Goal: Information Seeking & Learning: Understand process/instructions

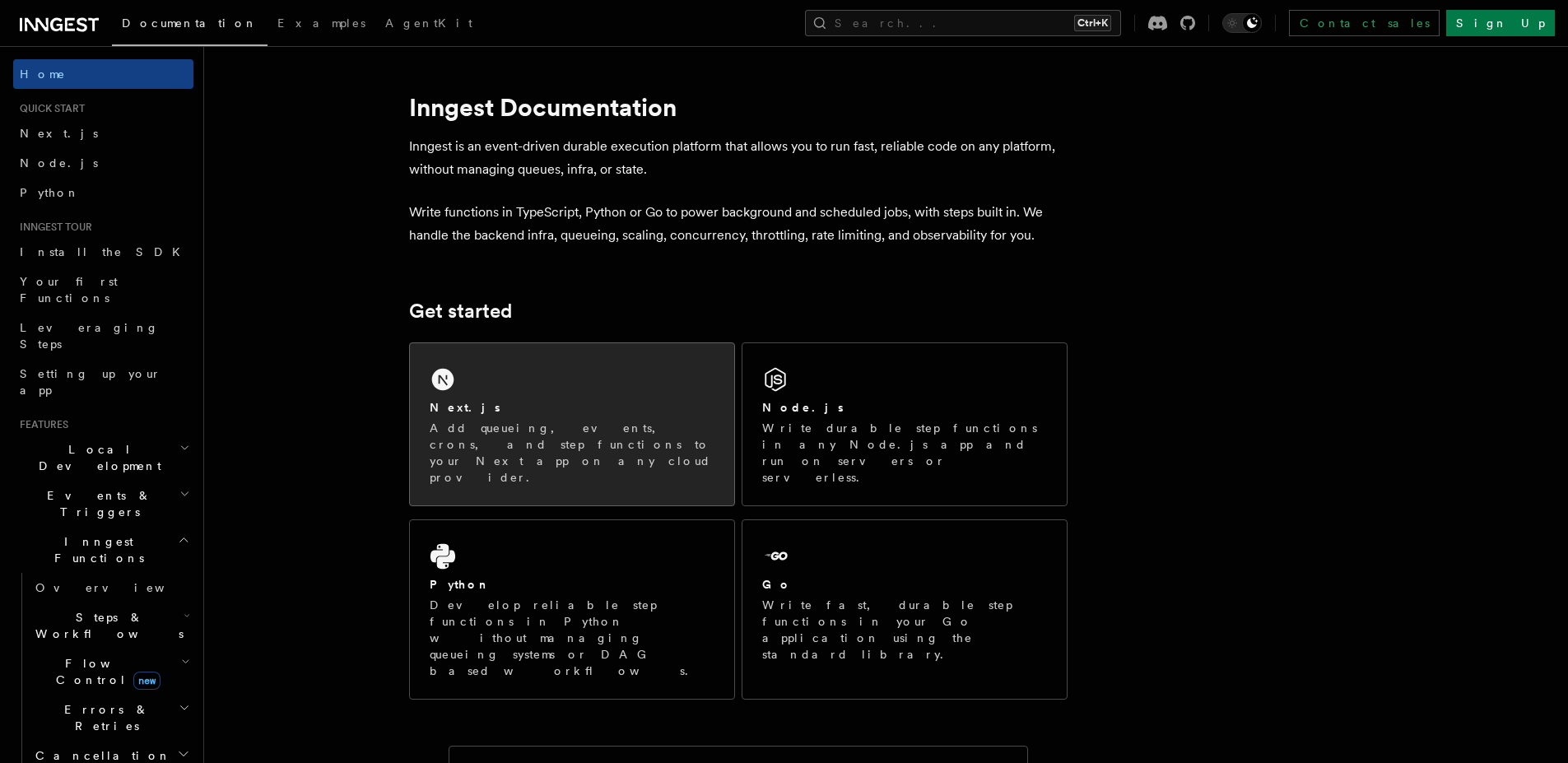
click at [459, 392] on div "Next.js Add queueing, events, crons, and step functions to your Next app on any…" at bounding box center [572, 424] width 324 height 162
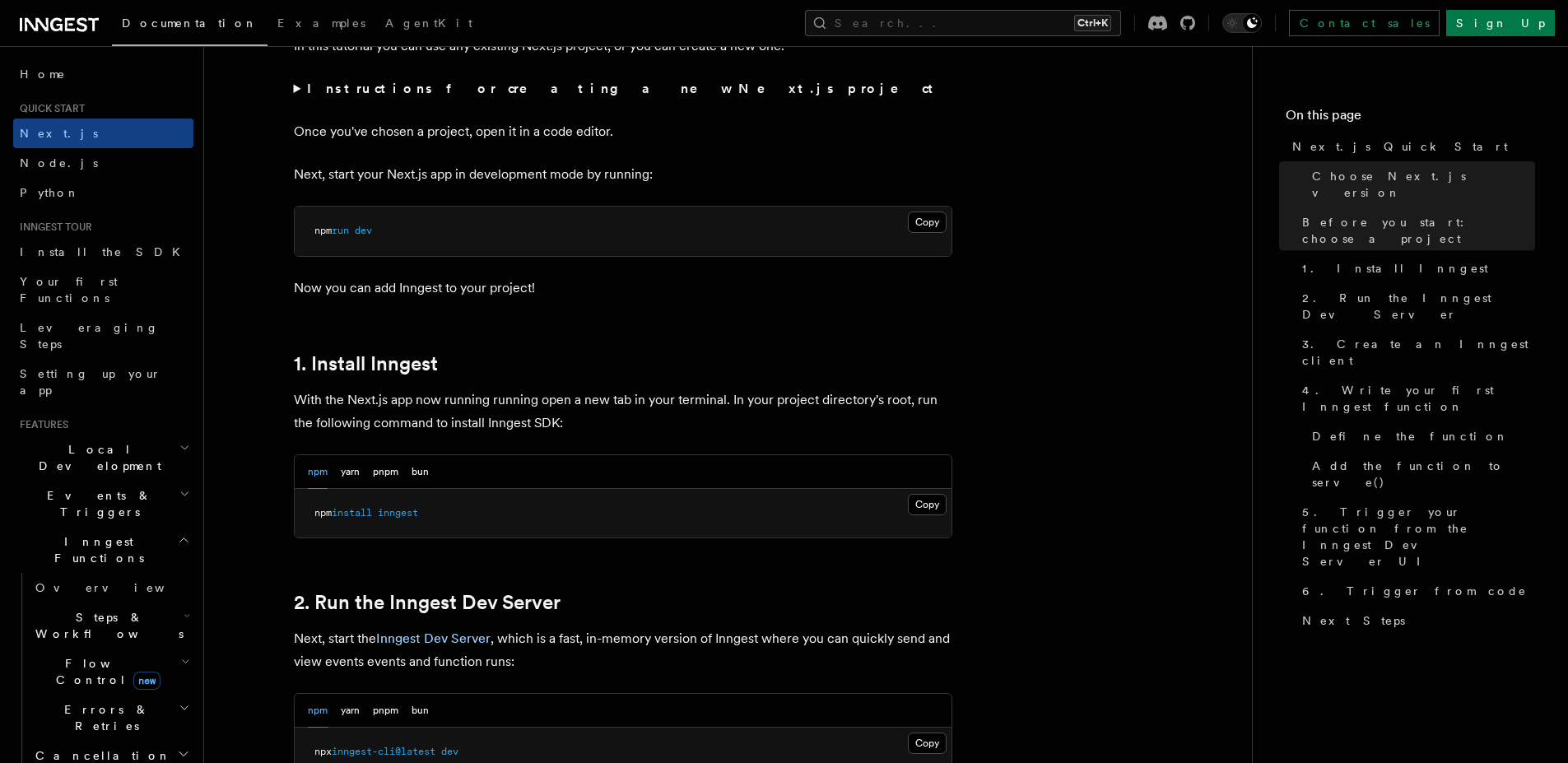
scroll to position [692, 0]
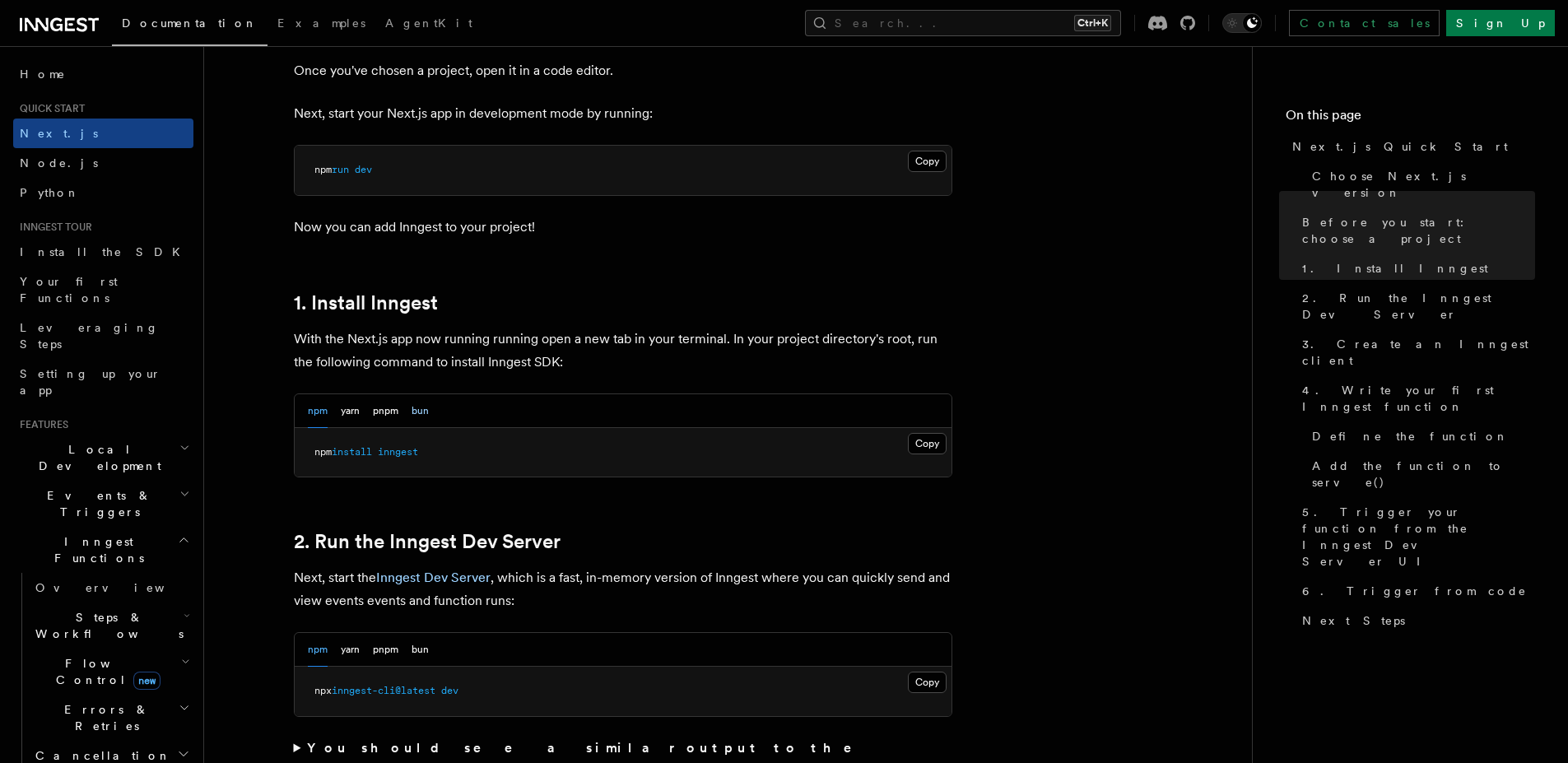
click at [421, 409] on button "bun" at bounding box center [420, 411] width 17 height 34
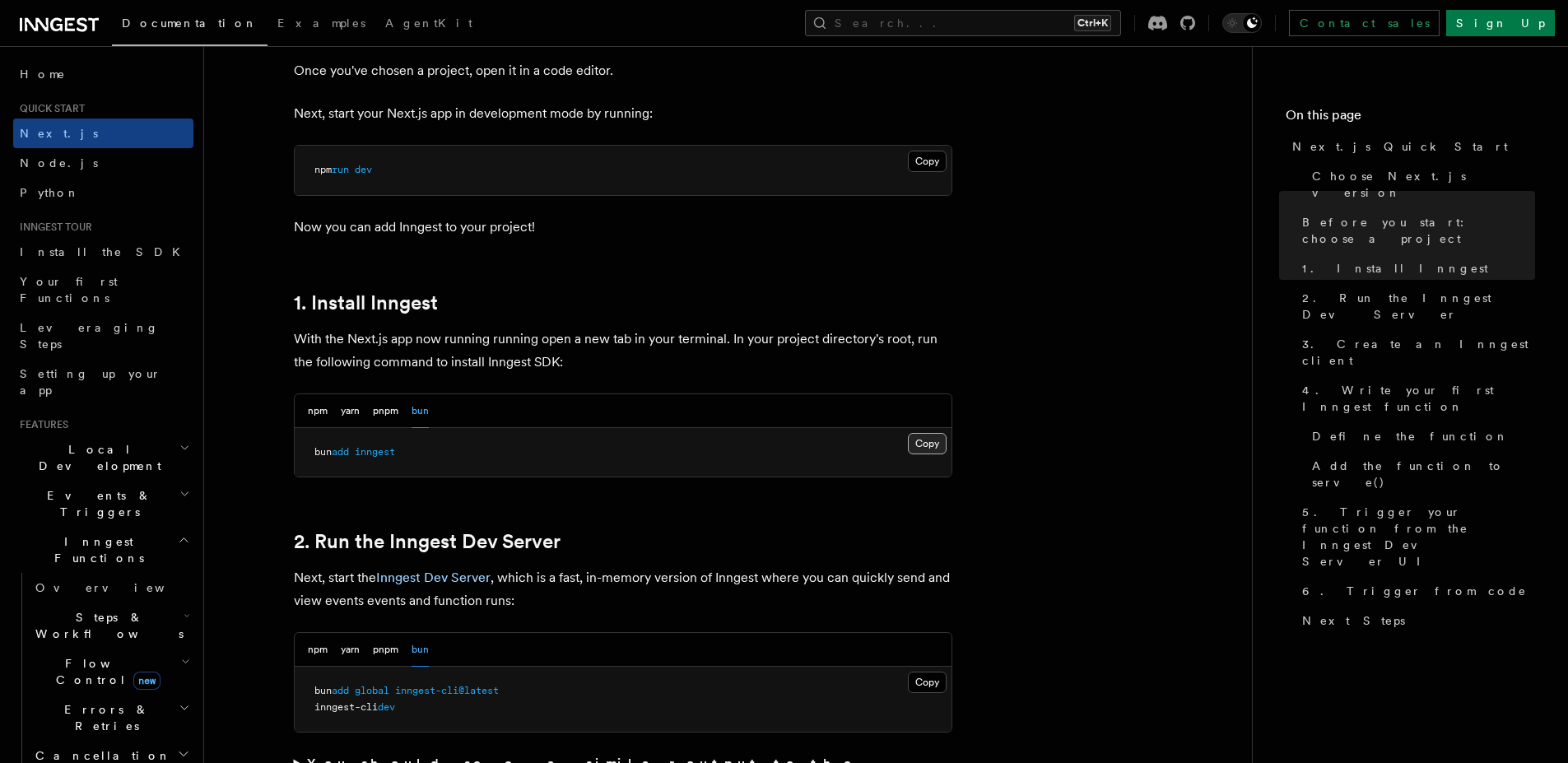
click at [936, 447] on button "Copy Copied" at bounding box center [927, 444] width 39 height 22
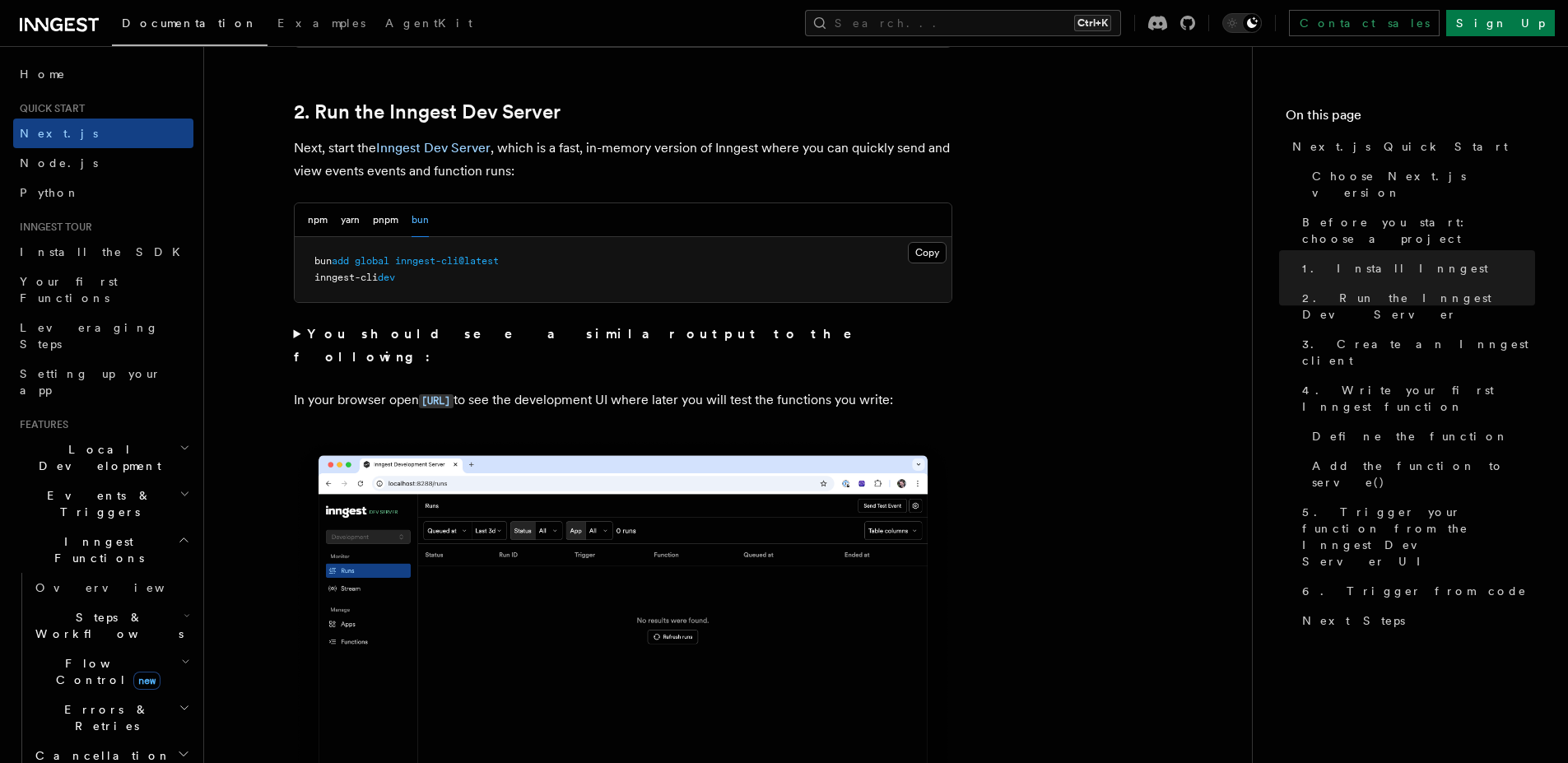
scroll to position [1087, 0]
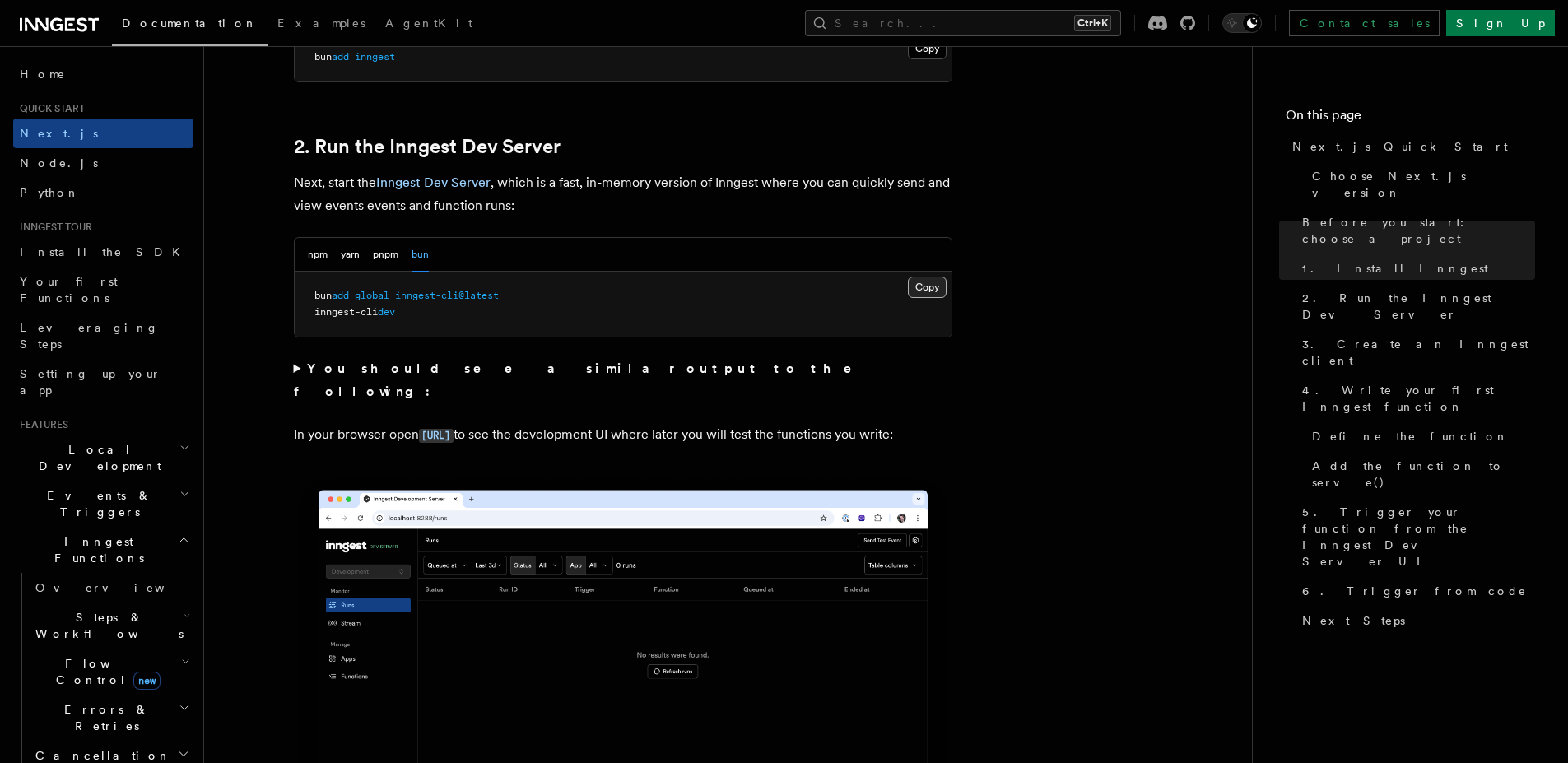
click at [930, 290] on button "Copy Copied" at bounding box center [927, 288] width 39 height 22
drag, startPoint x: 415, startPoint y: 315, endPoint x: 316, endPoint y: 318, distance: 99.0
click at [316, 318] on pre "bun add global inngest-cli@latest inngest-cli dev" at bounding box center [623, 303] width 657 height 65
copy span "inngest-cli dev"
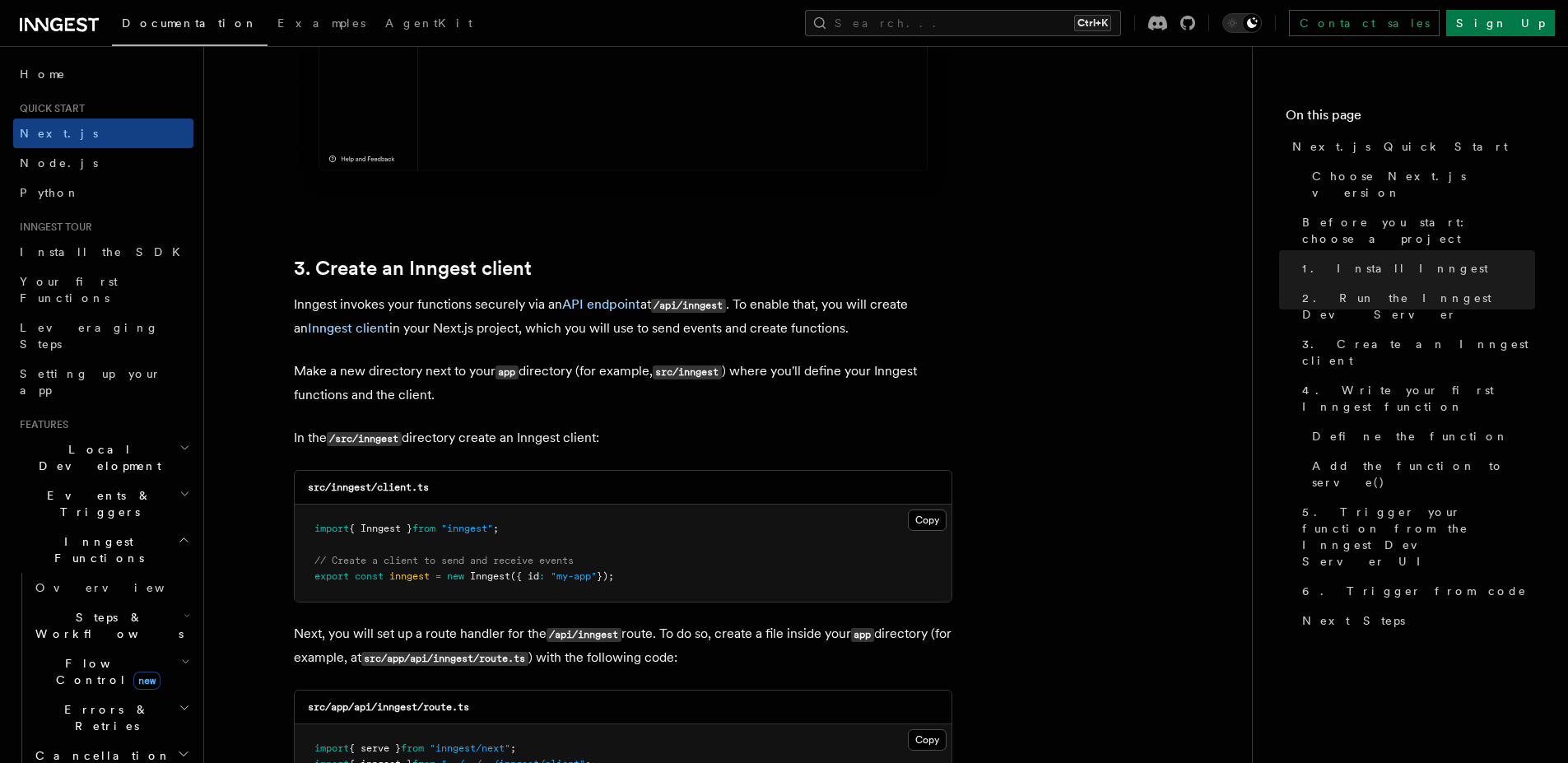
scroll to position [1778, 0]
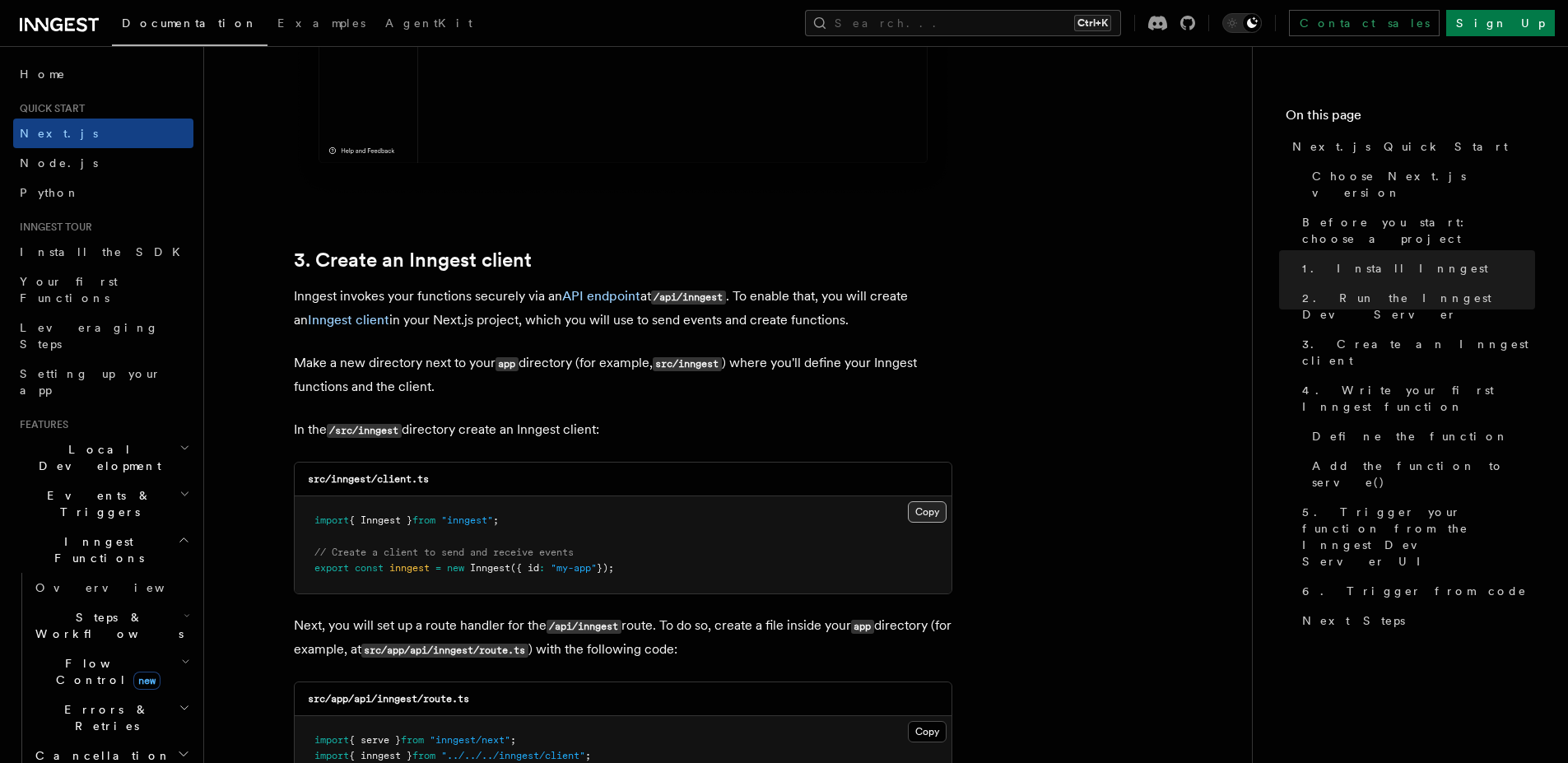
click at [929, 512] on button "Copy Copied" at bounding box center [927, 513] width 39 height 22
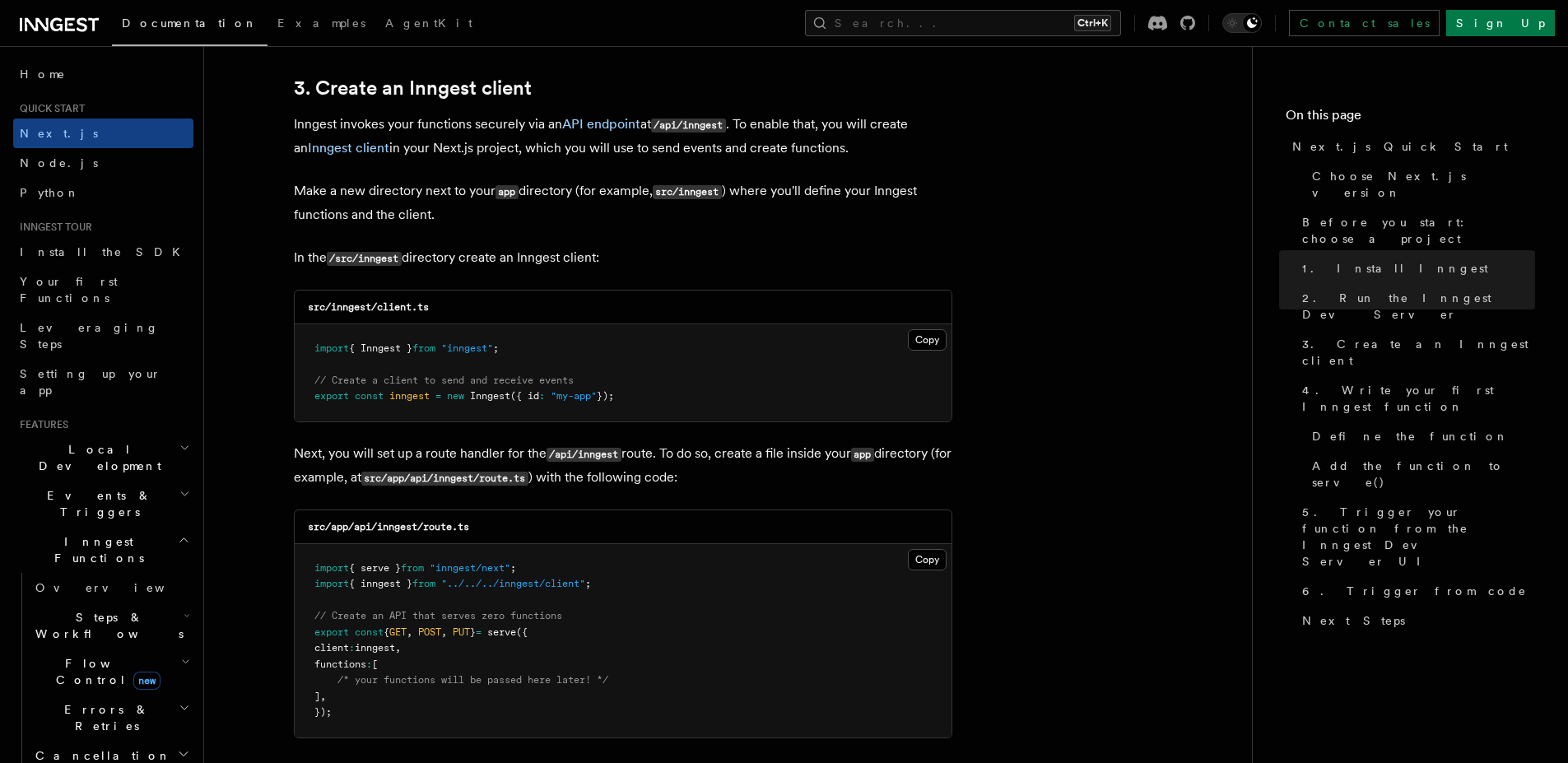
scroll to position [1977, 0]
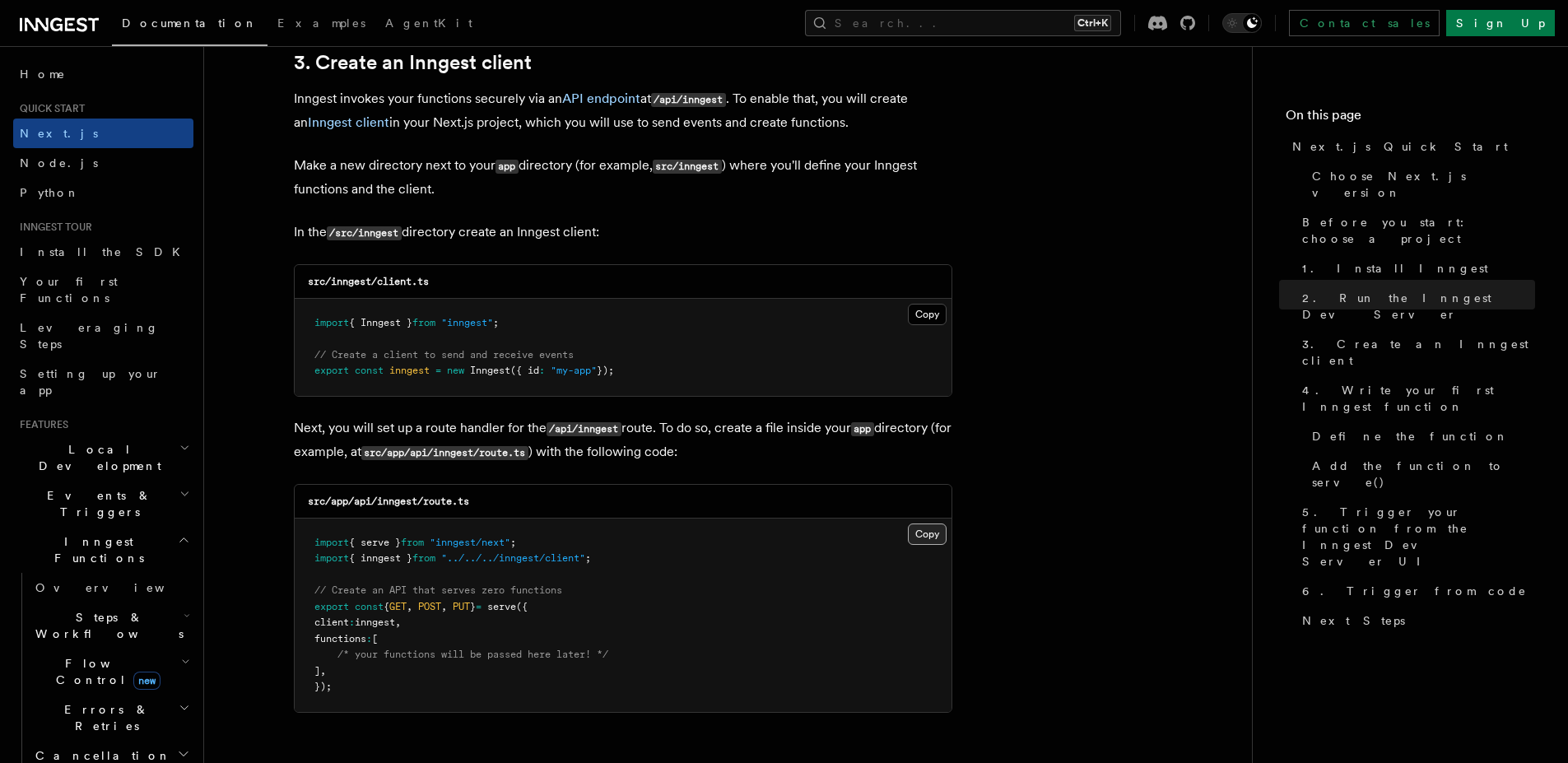
click at [928, 533] on button "Copy Copied" at bounding box center [927, 534] width 39 height 22
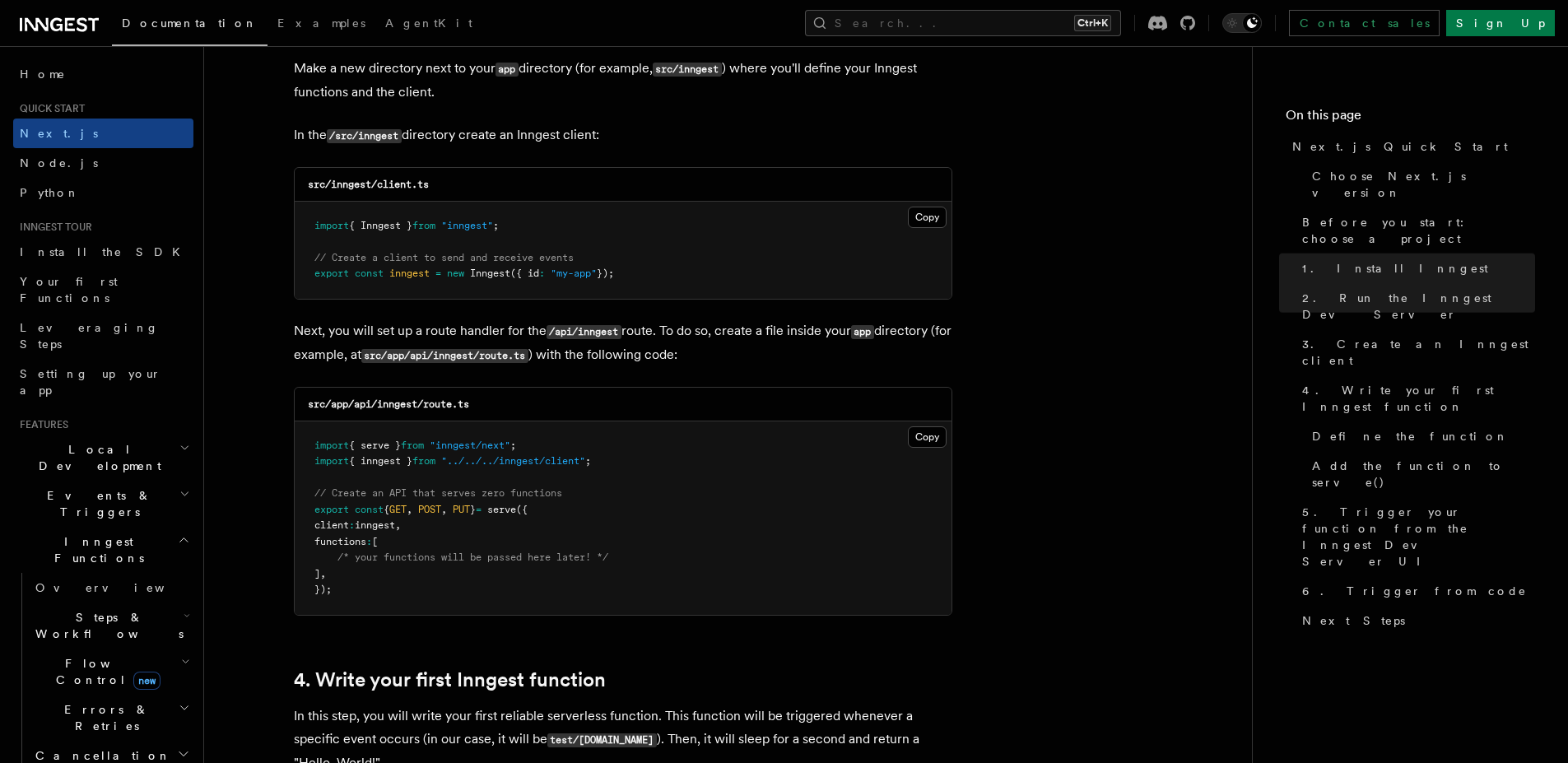
scroll to position [2075, 0]
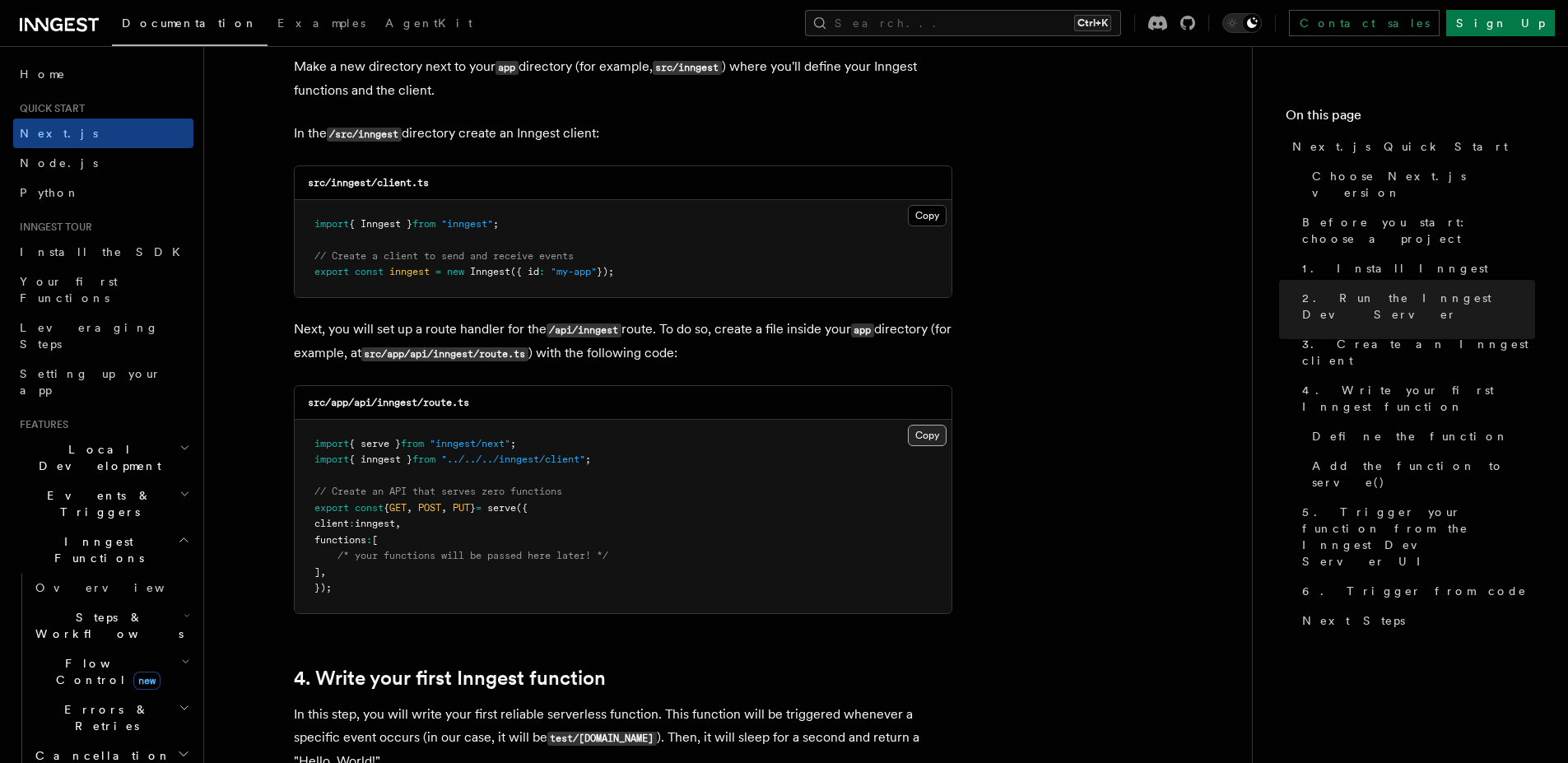
click at [921, 434] on button "Copy Copied" at bounding box center [927, 436] width 39 height 22
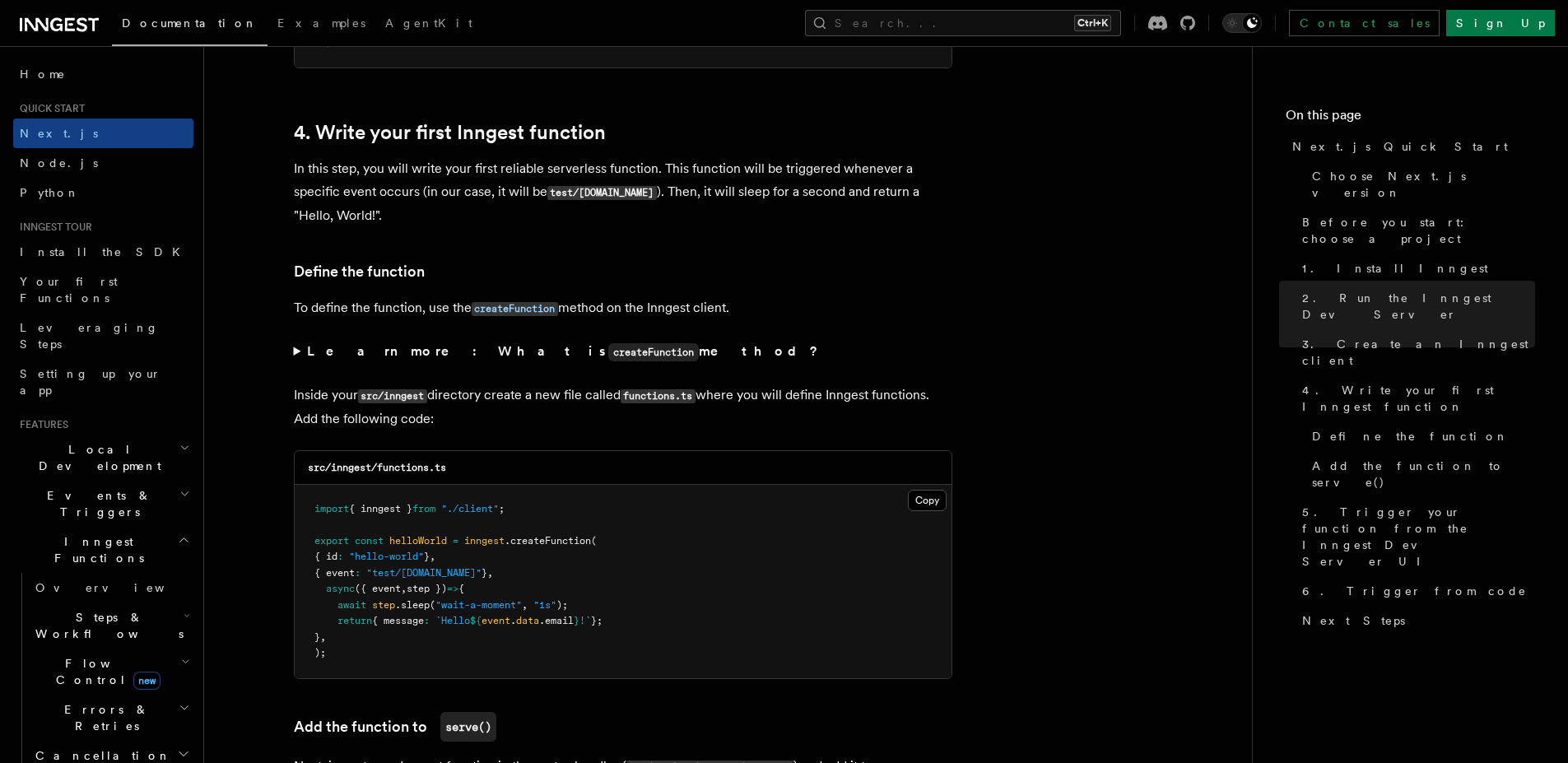
scroll to position [2668, 0]
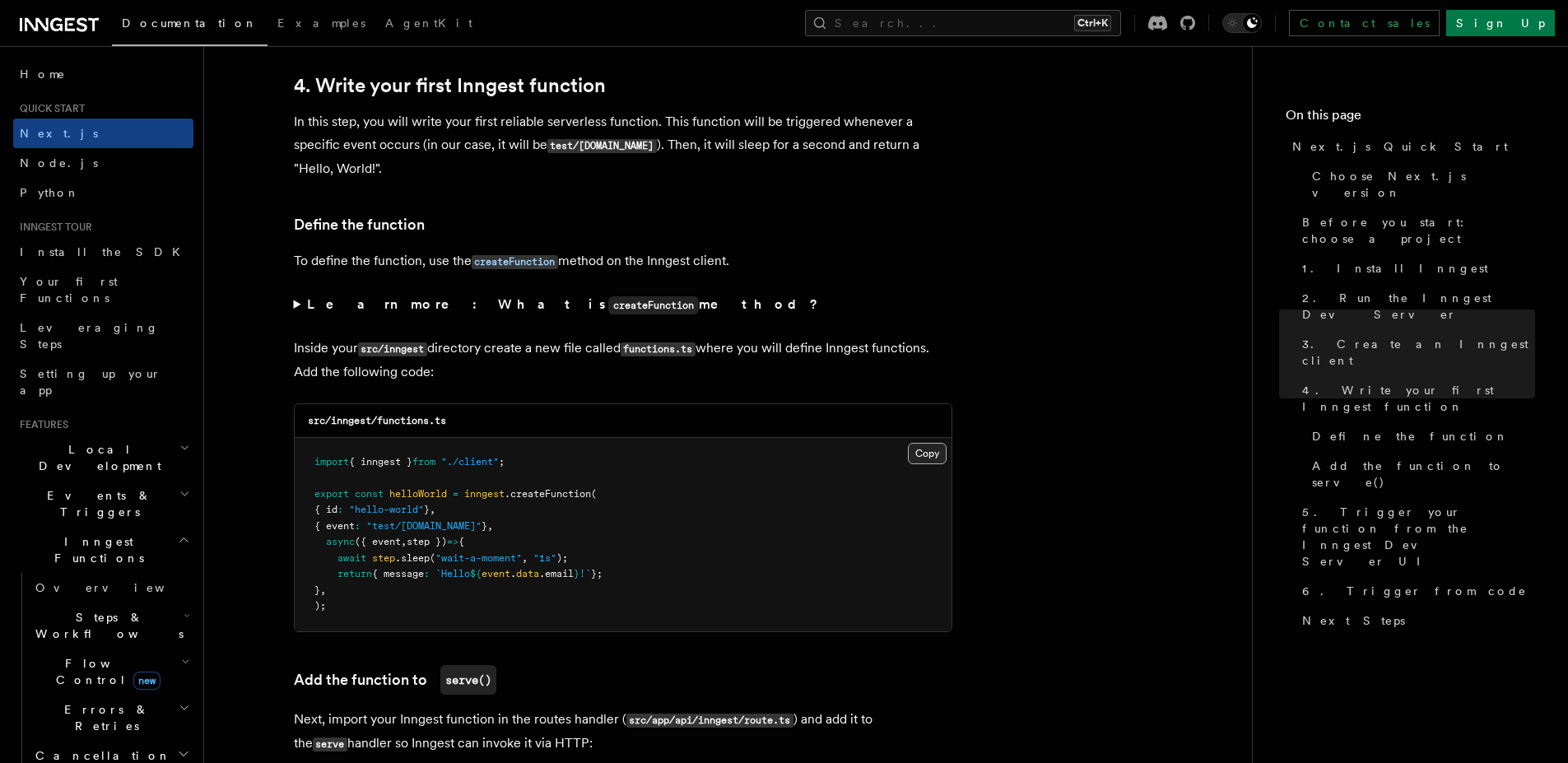
click at [937, 452] on button "Copy Copied" at bounding box center [927, 454] width 39 height 22
click at [78, 21] on icon at bounding box center [82, 24] width 11 height 14
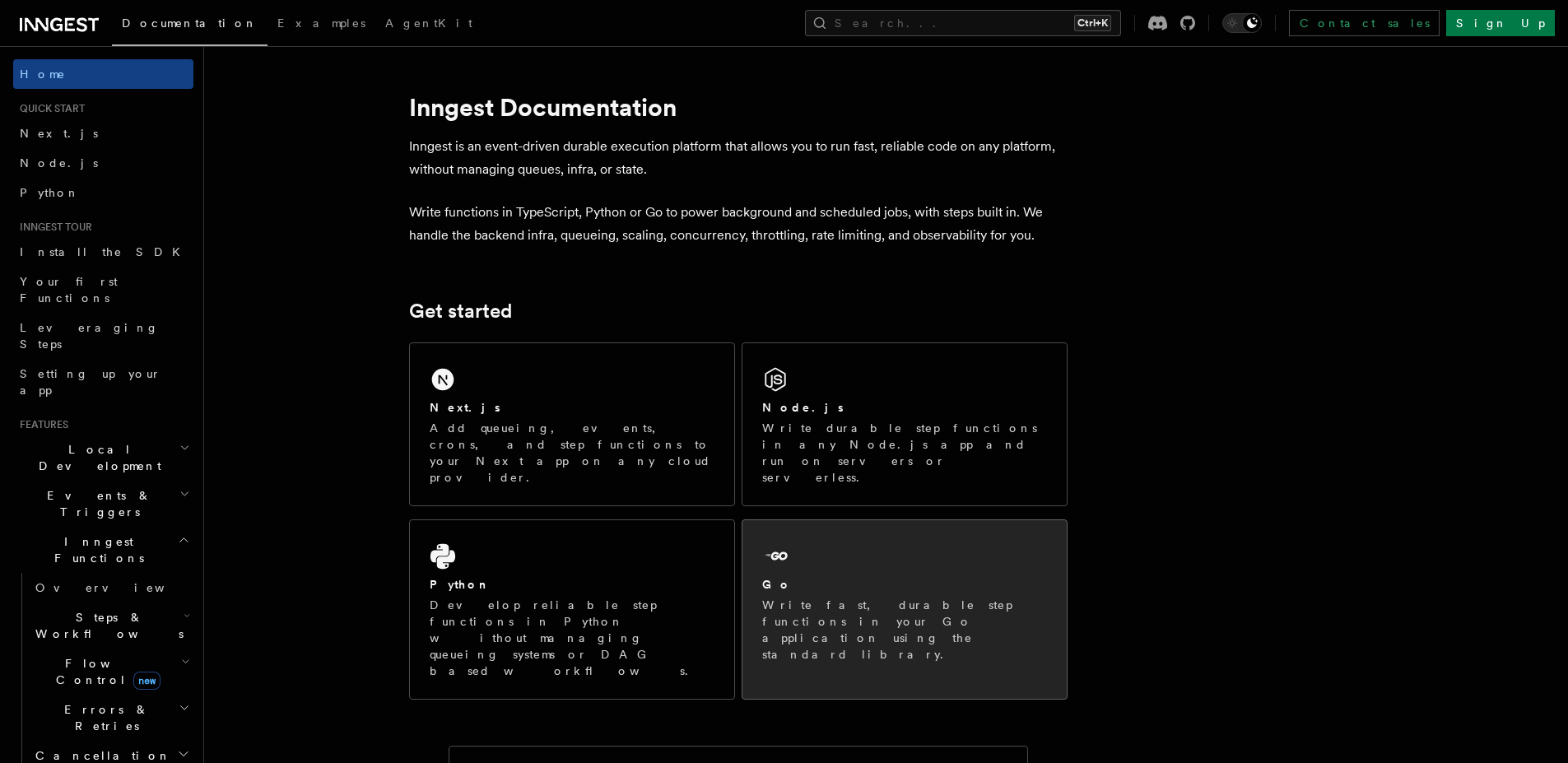
click at [768, 544] on icon at bounding box center [774, 556] width 26 height 26
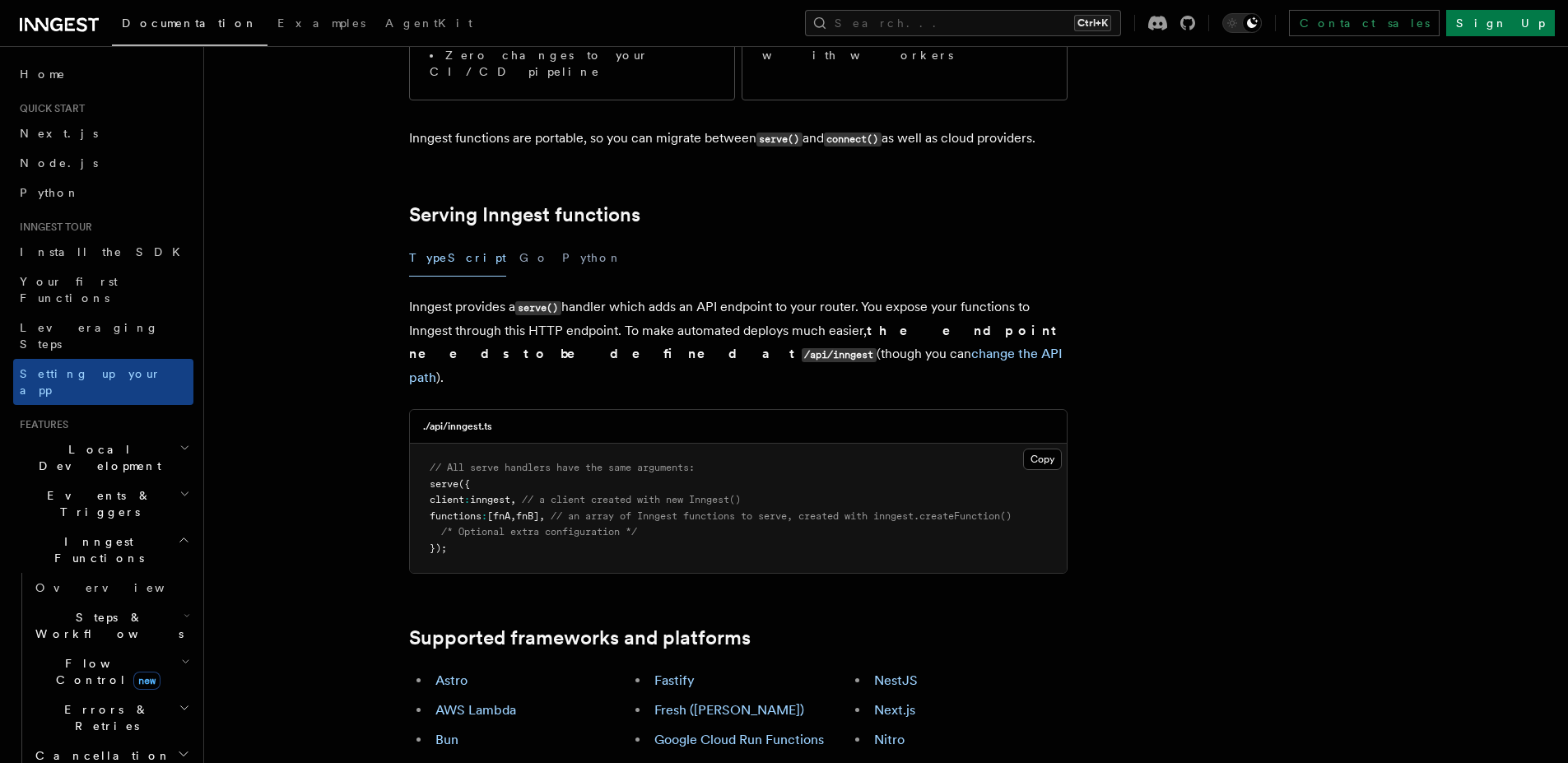
scroll to position [494, 0]
